Goal: Obtain resource: Download file/media

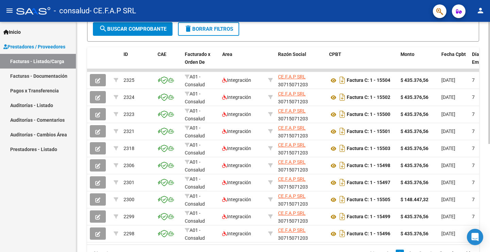
scroll to position [203, 0]
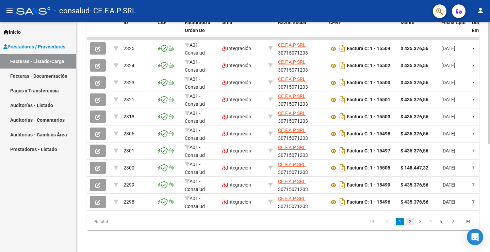
click at [413, 222] on link "2" at bounding box center [410, 221] width 8 height 7
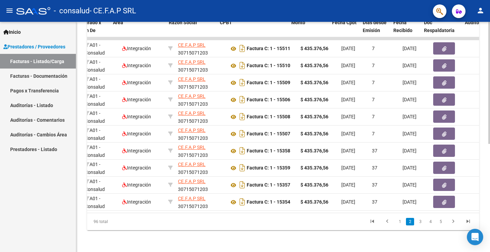
scroll to position [0, 145]
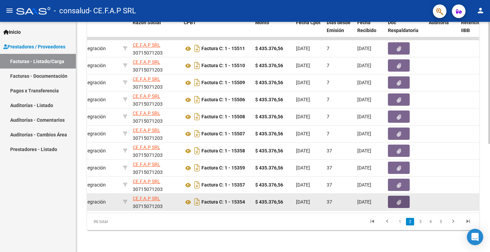
click at [398, 200] on icon "button" at bounding box center [399, 202] width 4 height 5
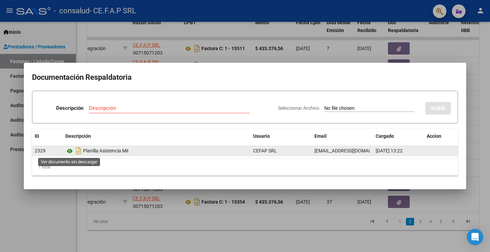
click at [72, 149] on icon at bounding box center [69, 151] width 9 height 8
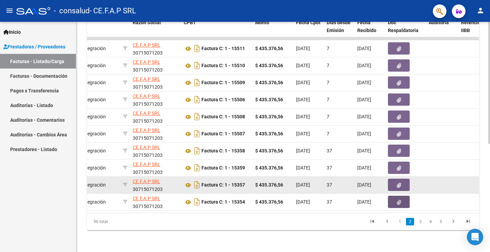
click at [396, 180] on button "button" at bounding box center [399, 184] width 22 height 12
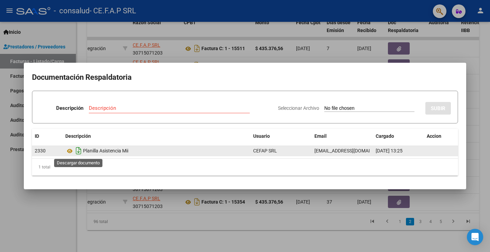
click at [76, 148] on icon "Descargar documento" at bounding box center [78, 150] width 9 height 11
click at [67, 149] on icon at bounding box center [69, 151] width 9 height 8
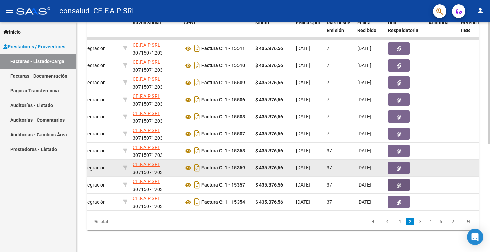
click at [397, 166] on icon "button" at bounding box center [399, 168] width 4 height 5
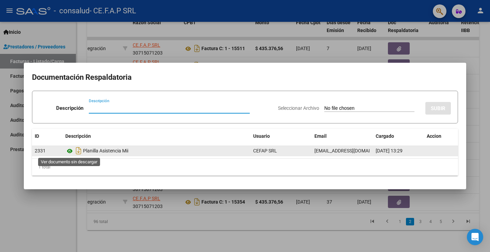
click at [70, 151] on icon at bounding box center [69, 151] width 9 height 8
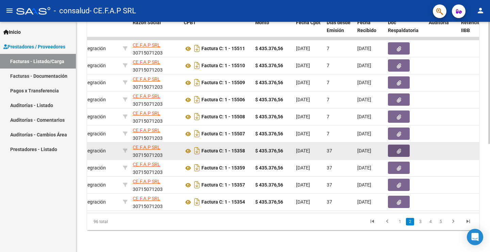
click at [397, 148] on icon "button" at bounding box center [399, 150] width 4 height 5
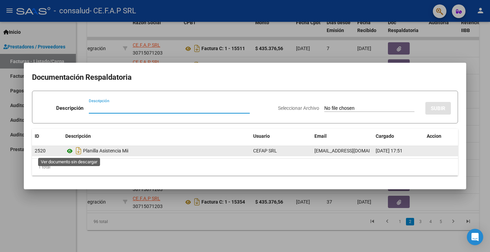
click at [68, 151] on icon at bounding box center [69, 151] width 9 height 8
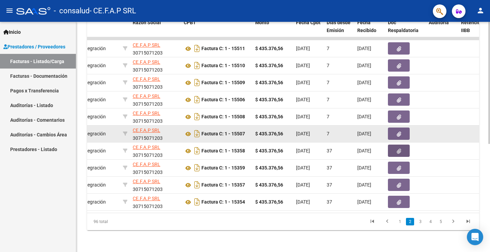
click at [397, 131] on icon "button" at bounding box center [399, 133] width 4 height 5
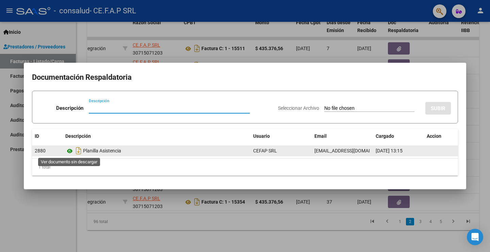
click at [72, 149] on icon at bounding box center [69, 151] width 9 height 8
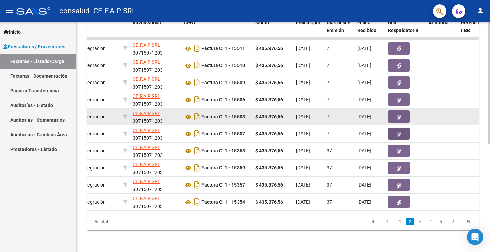
click at [392, 110] on button "button" at bounding box center [399, 116] width 22 height 12
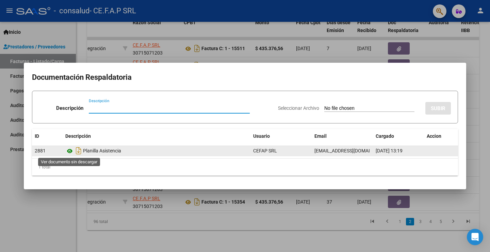
click at [69, 152] on icon at bounding box center [69, 151] width 9 height 8
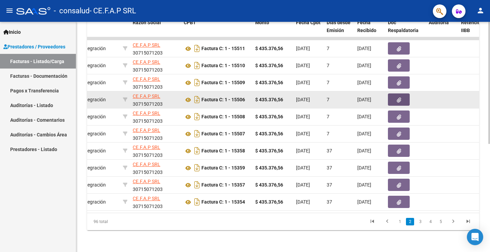
click at [395, 93] on button "button" at bounding box center [399, 99] width 22 height 12
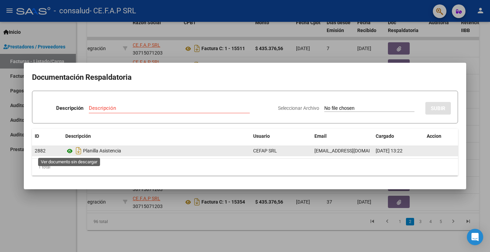
click at [71, 151] on icon at bounding box center [69, 151] width 9 height 8
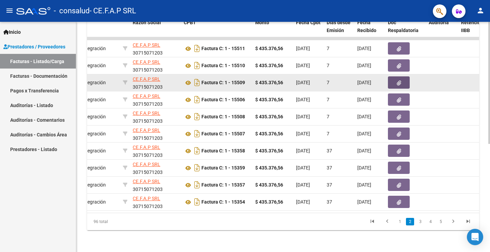
click at [399, 80] on icon "button" at bounding box center [399, 82] width 4 height 5
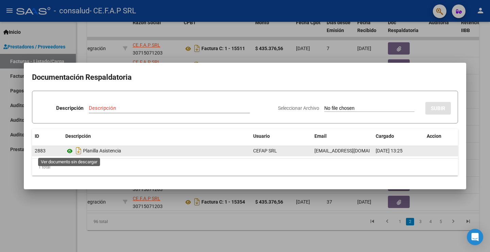
click at [69, 150] on icon at bounding box center [69, 151] width 9 height 8
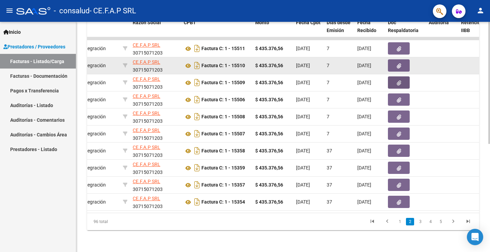
click at [396, 59] on button "button" at bounding box center [399, 65] width 22 height 12
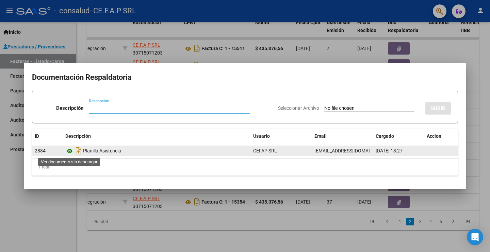
click at [72, 151] on icon at bounding box center [69, 151] width 9 height 8
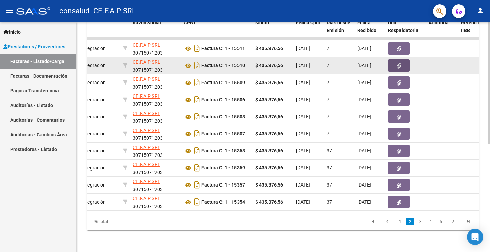
click at [395, 59] on button "button" at bounding box center [399, 65] width 22 height 12
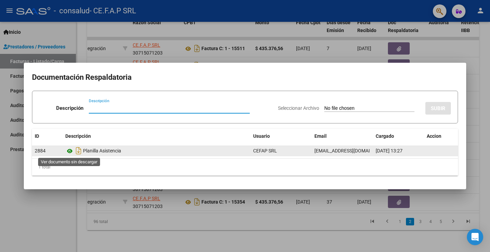
click at [70, 153] on icon at bounding box center [69, 151] width 9 height 8
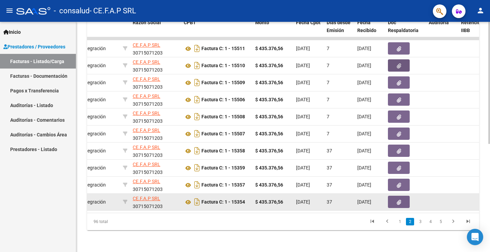
scroll to position [135, 0]
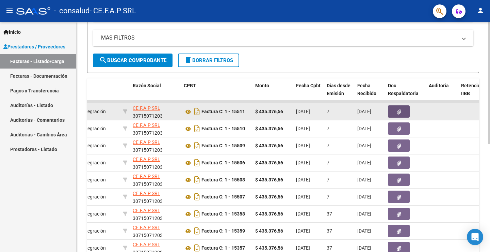
click at [399, 109] on icon "button" at bounding box center [399, 111] width 4 height 5
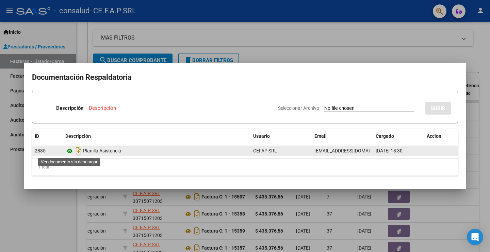
click at [69, 149] on icon at bounding box center [69, 151] width 9 height 8
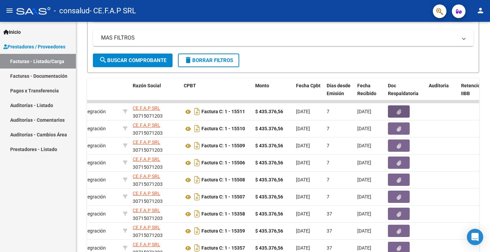
scroll to position [203, 0]
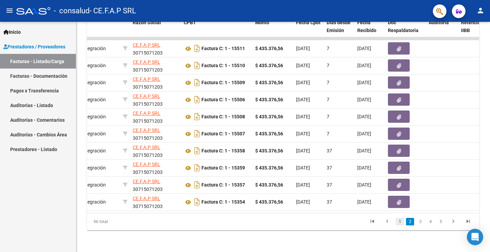
click at [399, 221] on link "1" at bounding box center [400, 221] width 8 height 7
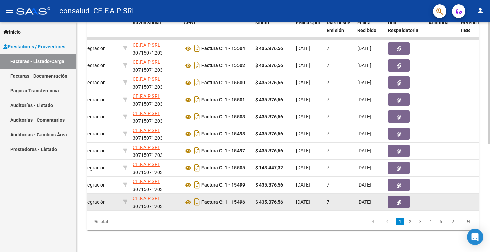
click at [396, 199] on button "button" at bounding box center [399, 201] width 22 height 12
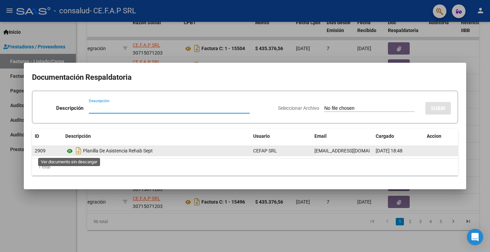
click at [68, 151] on icon at bounding box center [69, 151] width 9 height 8
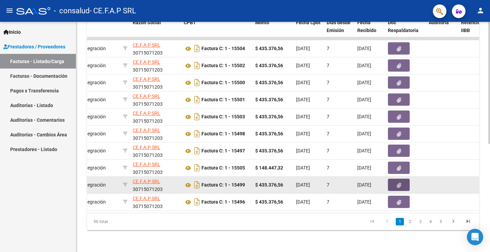
click at [391, 179] on button "button" at bounding box center [399, 184] width 22 height 12
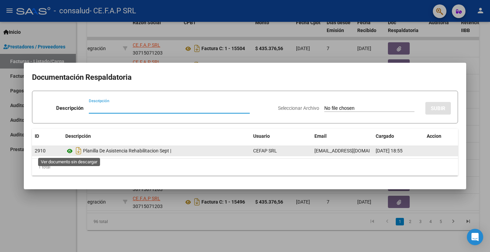
click at [70, 147] on icon at bounding box center [69, 151] width 9 height 8
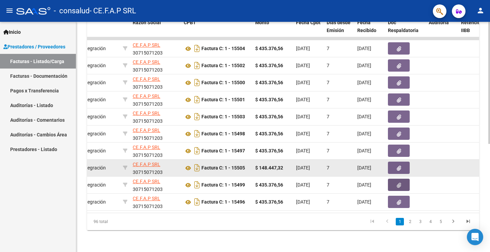
click at [393, 162] on button "button" at bounding box center [399, 167] width 22 height 12
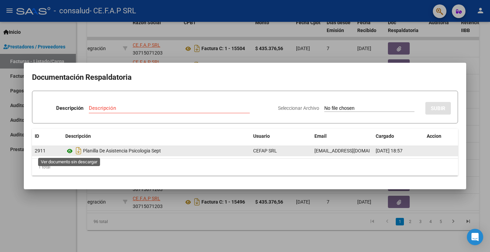
click at [69, 152] on icon at bounding box center [69, 151] width 9 height 8
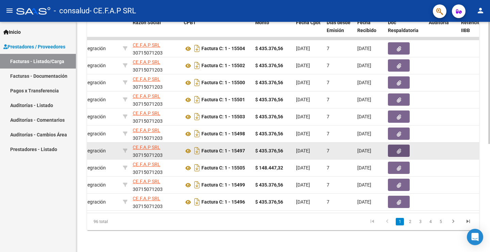
click at [396, 144] on button "button" at bounding box center [399, 150] width 22 height 12
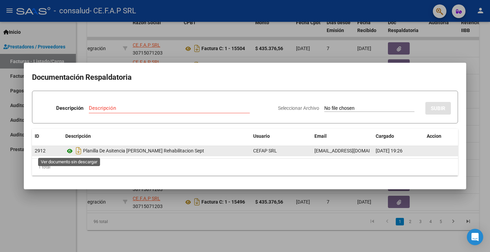
click at [71, 151] on icon at bounding box center [69, 151] width 9 height 8
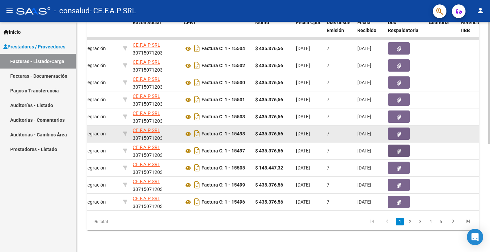
click at [392, 128] on button "button" at bounding box center [399, 133] width 22 height 12
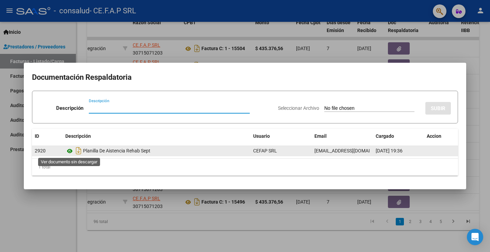
click at [68, 150] on icon at bounding box center [69, 151] width 9 height 8
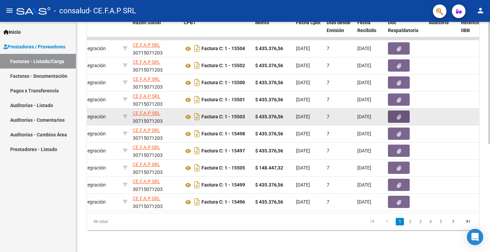
click at [393, 111] on button "button" at bounding box center [399, 116] width 22 height 12
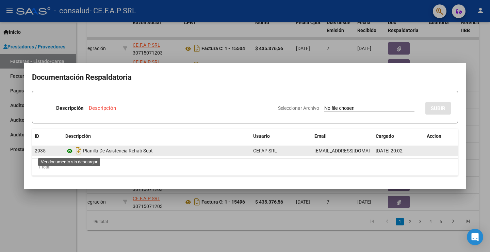
click at [70, 151] on icon at bounding box center [69, 151] width 9 height 8
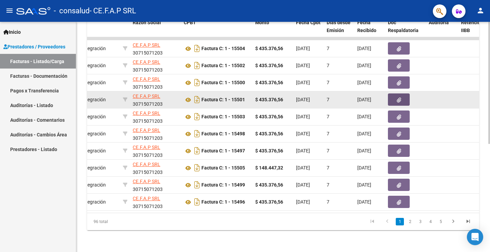
click at [396, 94] on button "button" at bounding box center [399, 99] width 22 height 12
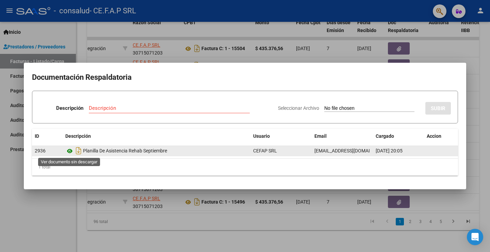
click at [72, 149] on icon at bounding box center [69, 151] width 9 height 8
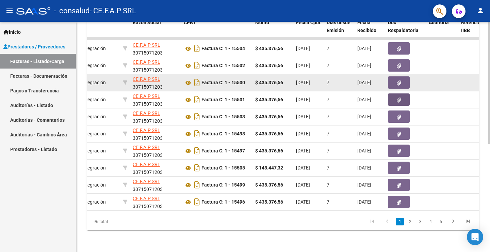
click at [389, 76] on button "button" at bounding box center [399, 82] width 22 height 12
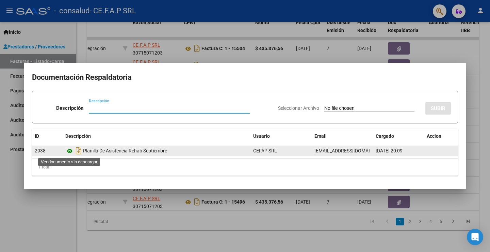
click at [70, 151] on icon at bounding box center [69, 151] width 9 height 8
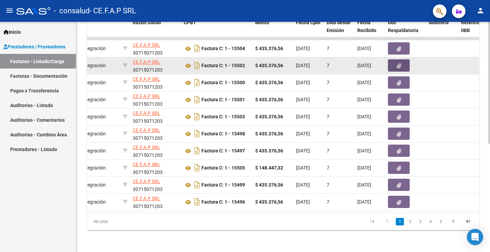
click at [393, 60] on button "button" at bounding box center [399, 65] width 22 height 12
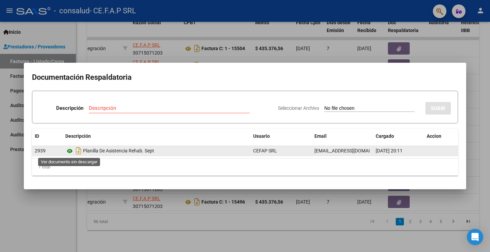
click at [70, 151] on icon at bounding box center [69, 151] width 9 height 8
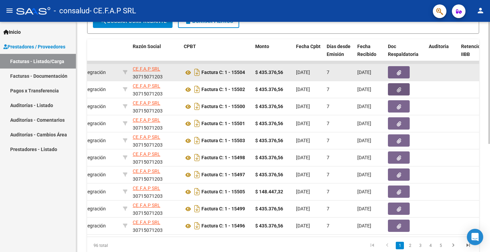
scroll to position [135, 0]
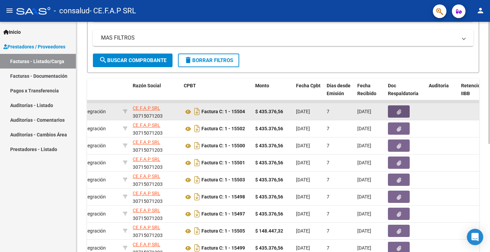
click at [393, 113] on button "button" at bounding box center [399, 111] width 22 height 12
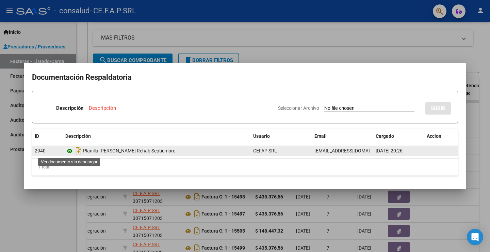
click at [67, 149] on icon at bounding box center [69, 151] width 9 height 8
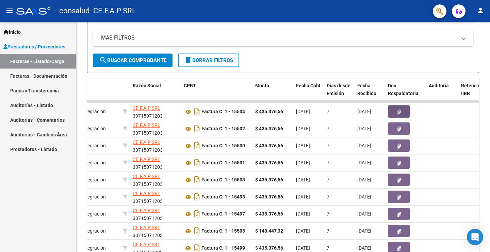
click at [477, 12] on mat-icon "person" at bounding box center [481, 10] width 8 height 8
click at [470, 46] on button "exit_to_app Salir" at bounding box center [467, 45] width 42 height 16
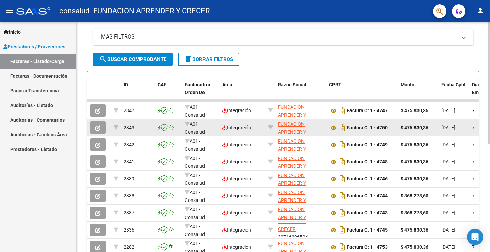
scroll to position [17, 0]
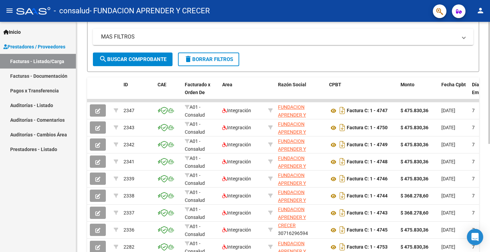
click at [299, 60] on form "Filtros Id Area Area Todos Confirmado Mostrar totalizadores FILTROS DEL COMPROB…" at bounding box center [283, 7] width 392 height 127
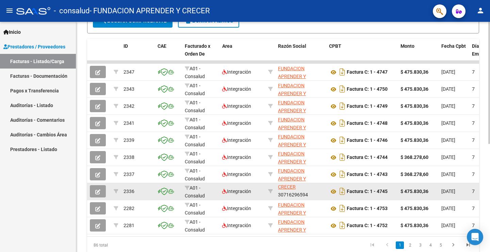
scroll to position [203, 0]
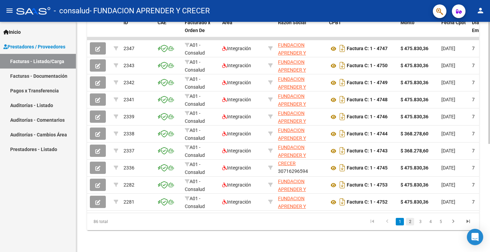
click at [414, 220] on link "2" at bounding box center [410, 221] width 8 height 7
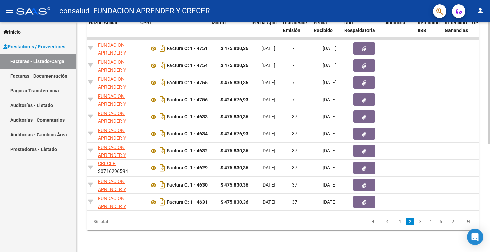
scroll to position [0, 282]
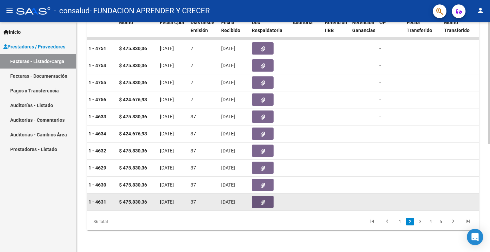
click at [259, 196] on button "button" at bounding box center [263, 201] width 22 height 12
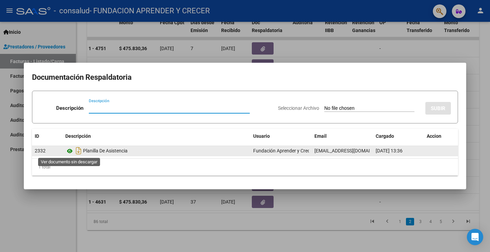
click at [68, 149] on icon at bounding box center [69, 151] width 9 height 8
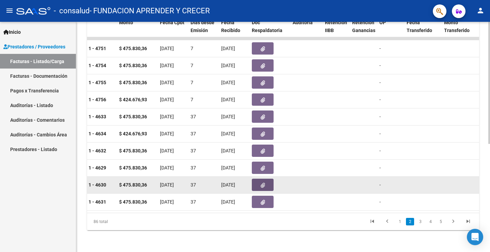
click at [258, 180] on button "button" at bounding box center [263, 184] width 22 height 12
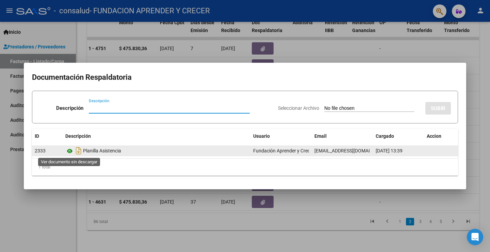
click at [67, 150] on icon at bounding box center [69, 151] width 9 height 8
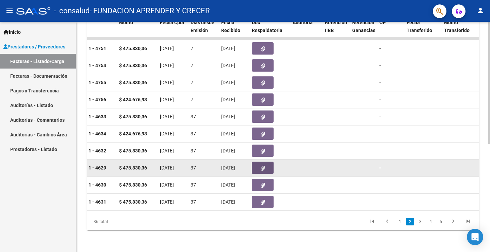
click at [260, 161] on button "button" at bounding box center [263, 167] width 22 height 12
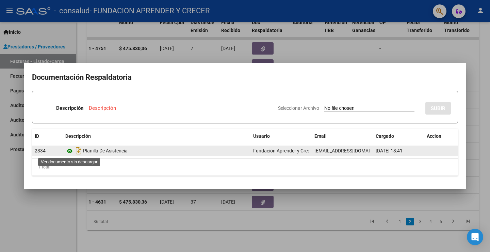
click at [69, 149] on icon at bounding box center [69, 151] width 9 height 8
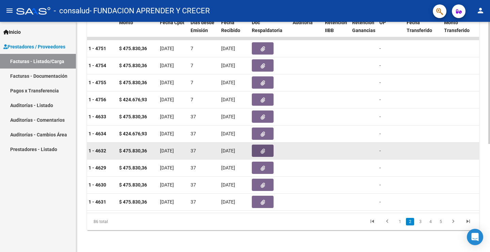
click at [261, 148] on icon "button" at bounding box center [263, 150] width 4 height 5
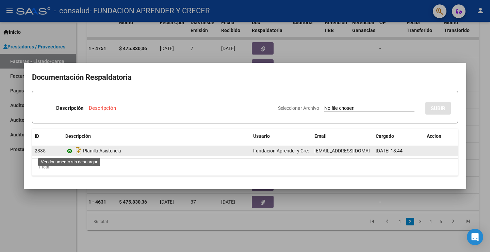
click at [69, 151] on icon at bounding box center [69, 151] width 9 height 8
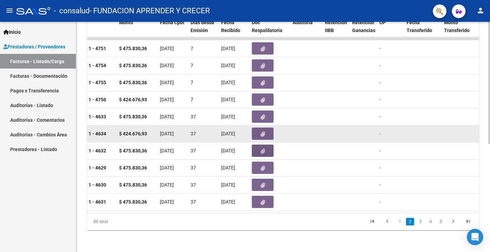
click at [258, 128] on button "button" at bounding box center [263, 133] width 22 height 12
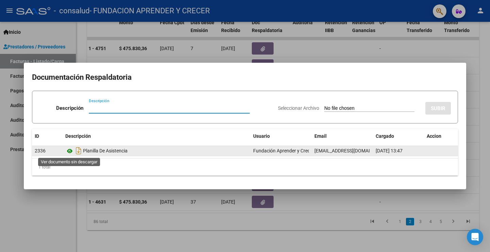
click at [69, 149] on icon at bounding box center [69, 151] width 9 height 8
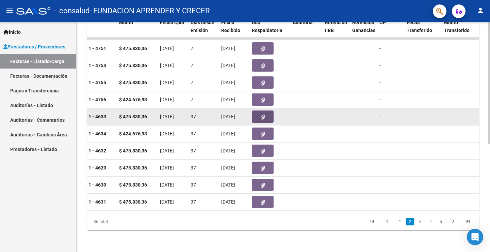
click at [263, 114] on span "button" at bounding box center [263, 116] width 4 height 6
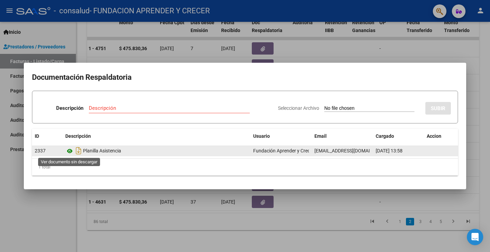
click at [68, 151] on icon at bounding box center [69, 151] width 9 height 8
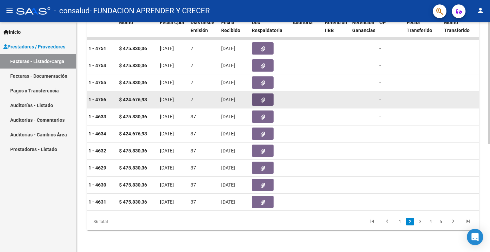
click at [259, 94] on button "button" at bounding box center [263, 99] width 22 height 12
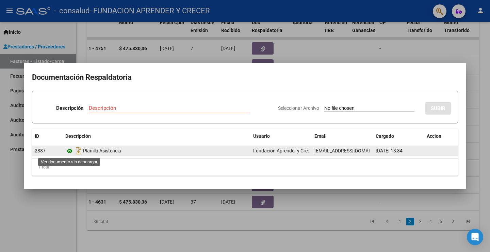
click at [70, 152] on icon at bounding box center [69, 151] width 9 height 8
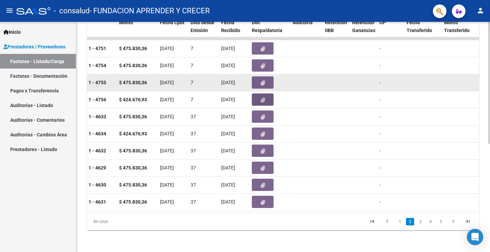
click at [261, 80] on icon "button" at bounding box center [263, 82] width 4 height 5
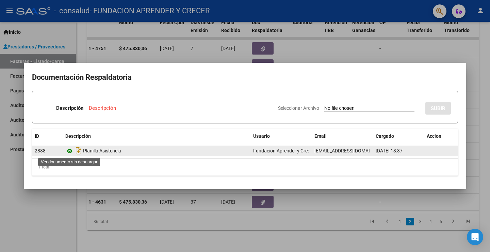
click at [70, 152] on icon at bounding box center [69, 151] width 9 height 8
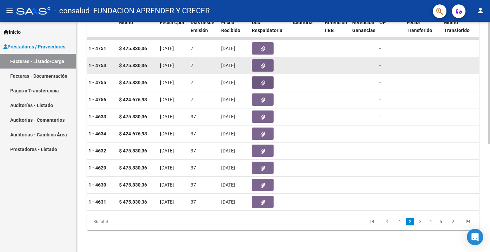
click at [264, 63] on icon "button" at bounding box center [263, 65] width 4 height 5
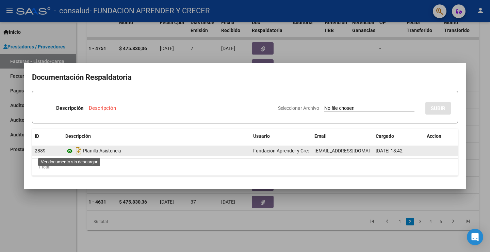
click at [70, 151] on icon at bounding box center [69, 151] width 9 height 8
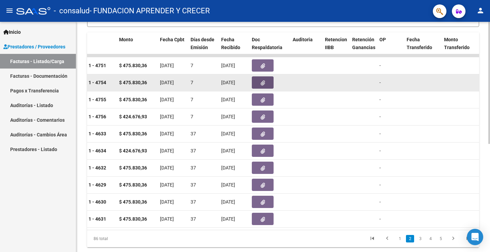
scroll to position [169, 0]
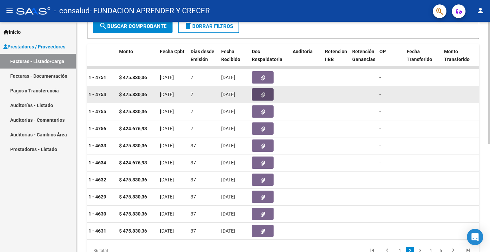
click at [260, 91] on button "button" at bounding box center [263, 94] width 22 height 12
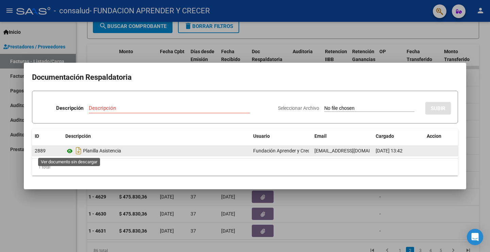
click at [69, 150] on icon at bounding box center [69, 151] width 9 height 8
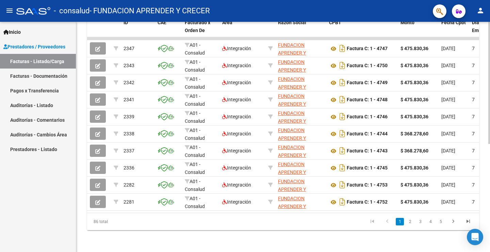
scroll to position [203, 0]
click at [407, 219] on link "2" at bounding box center [410, 221] width 8 height 7
